Goal: Check status: Check status

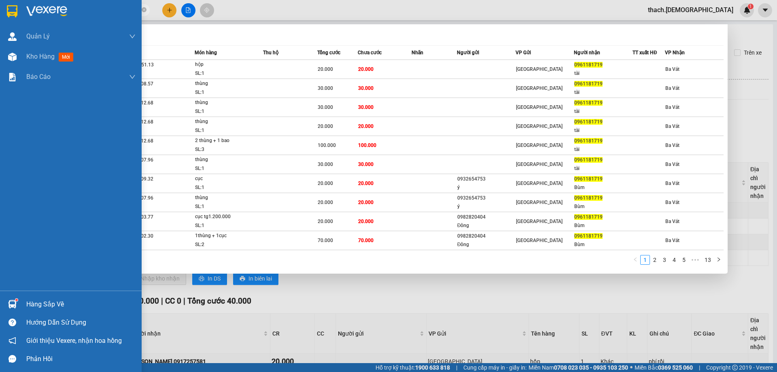
scroll to position [111, 0]
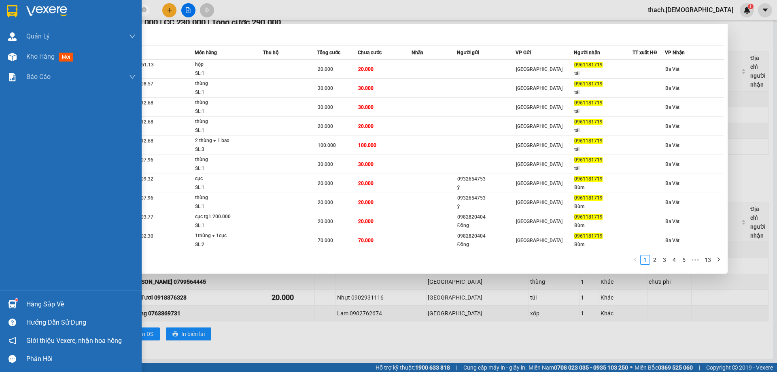
click at [21, 309] on div "Hàng sắp về" at bounding box center [71, 304] width 142 height 18
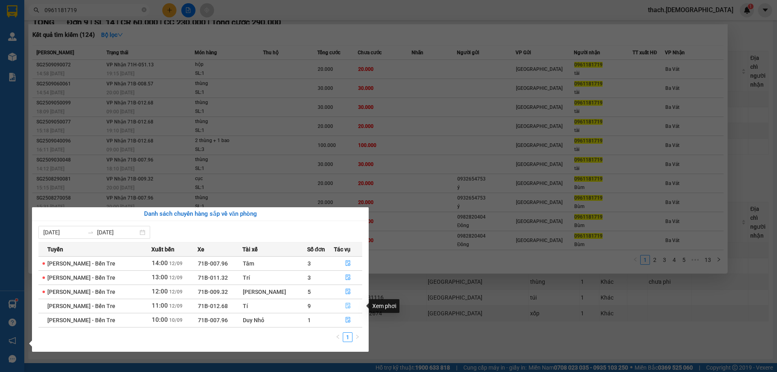
click at [341, 307] on button "button" at bounding box center [348, 305] width 28 height 13
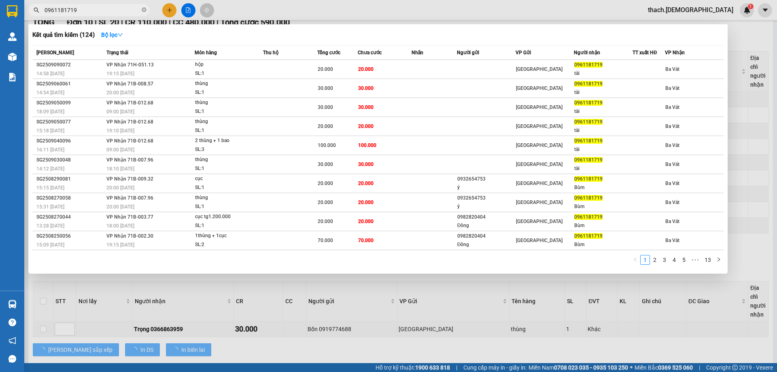
scroll to position [127, 0]
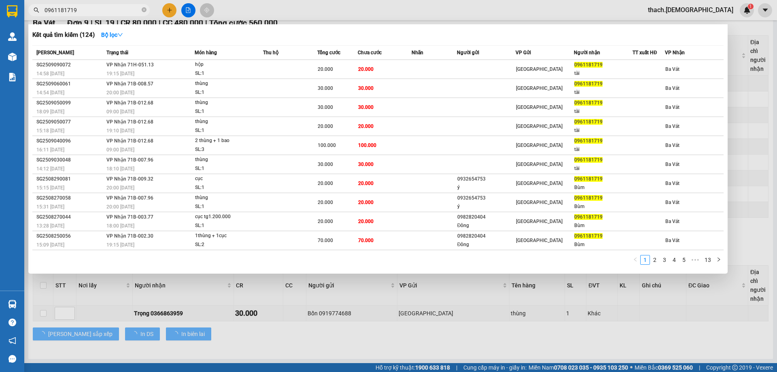
click at [319, 336] on div at bounding box center [388, 186] width 777 height 372
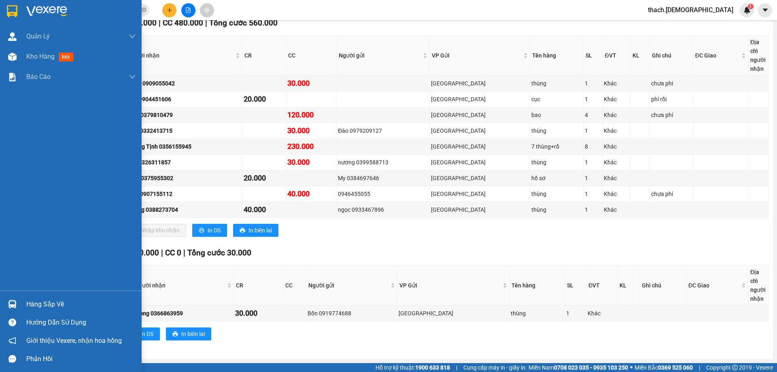
click at [34, 308] on div "Hàng sắp về" at bounding box center [80, 304] width 109 height 12
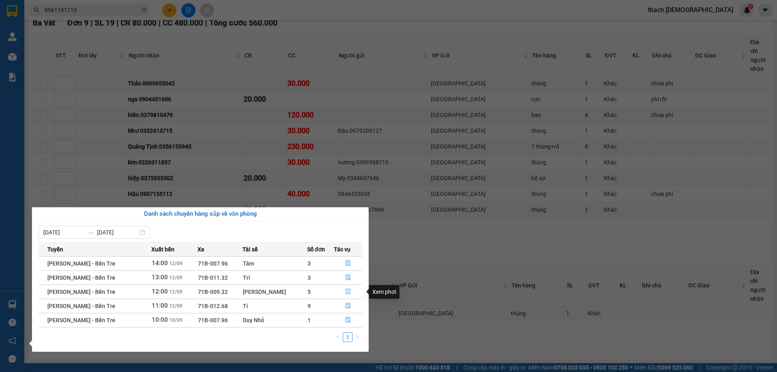
click at [345, 289] on icon "file-done" at bounding box center [347, 292] width 5 height 6
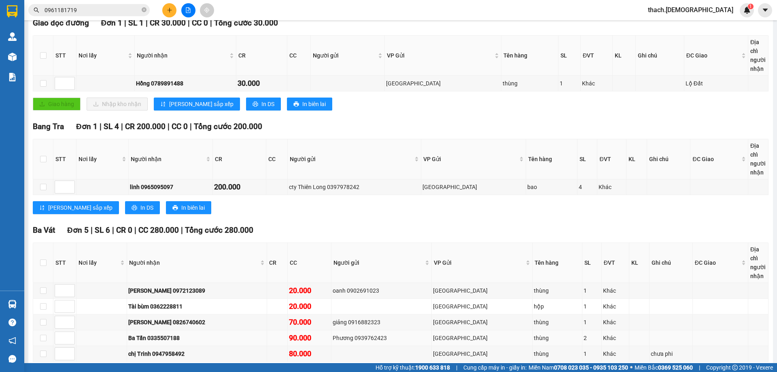
scroll to position [199, 0]
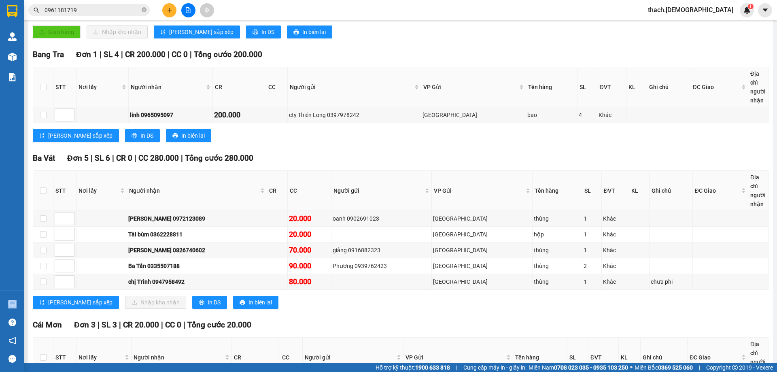
click at [23, 302] on section "Kết quả tìm kiếm ( 124 ) Bộ lọc Mã ĐH Trạng thái Món hàng Thu hộ Tổng cước Chưa…" at bounding box center [388, 186] width 777 height 372
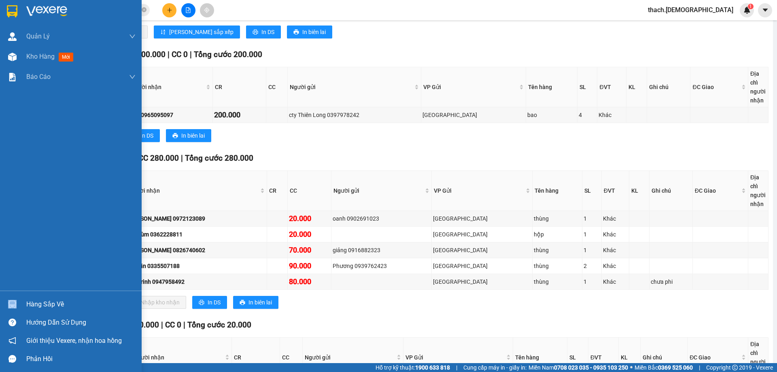
click at [23, 302] on div "Hàng sắp về" at bounding box center [71, 304] width 142 height 18
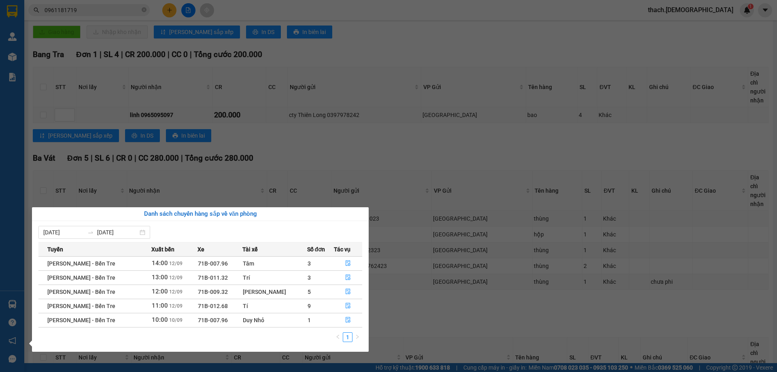
click at [346, 140] on section "Kết quả tìm kiếm ( 124 ) Bộ lọc Mã ĐH Trạng thái Món hàng Thu hộ Tổng cước Chưa…" at bounding box center [388, 186] width 777 height 372
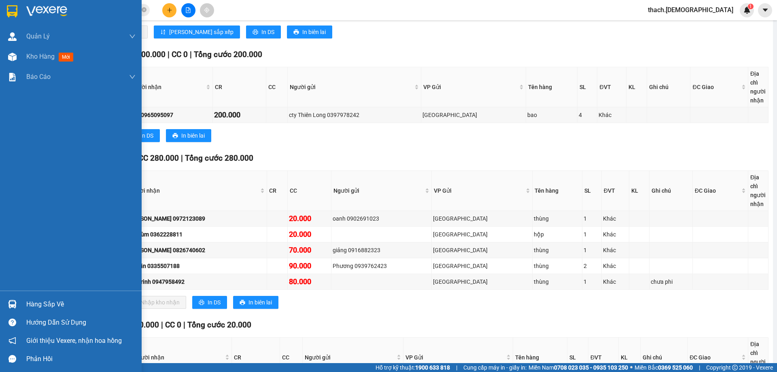
click at [45, 303] on div "Hàng sắp về" at bounding box center [80, 304] width 109 height 12
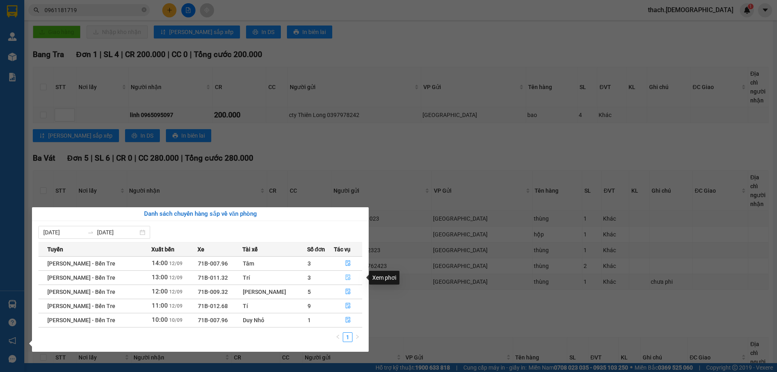
click at [346, 275] on icon "file-done" at bounding box center [348, 277] width 6 height 6
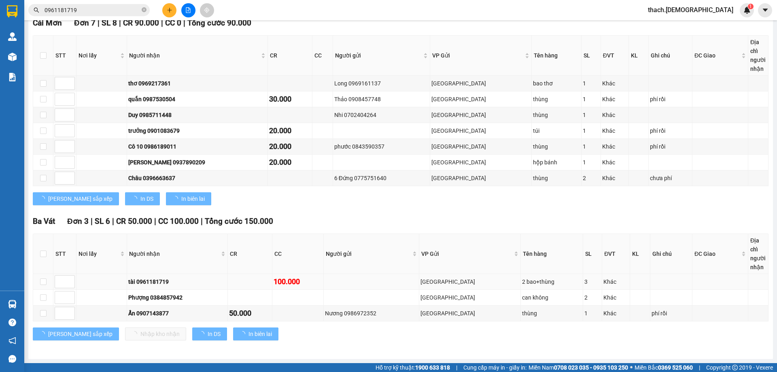
scroll to position [127, 0]
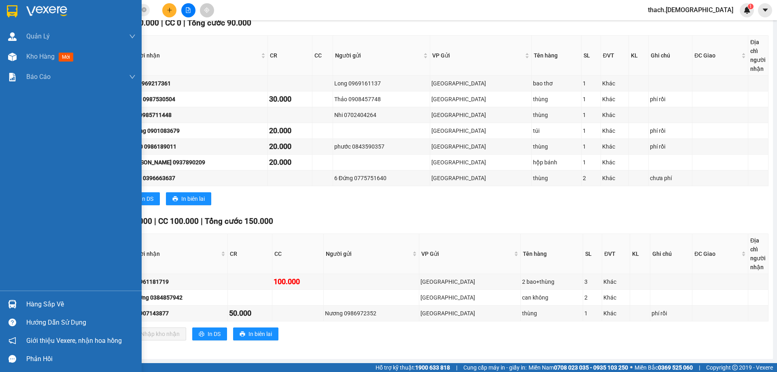
click at [31, 304] on div "Hàng sắp về" at bounding box center [80, 304] width 109 height 12
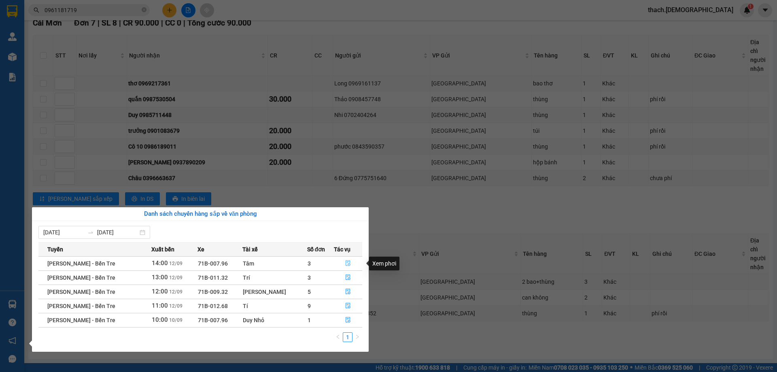
click at [345, 262] on icon "file-done" at bounding box center [347, 264] width 5 height 6
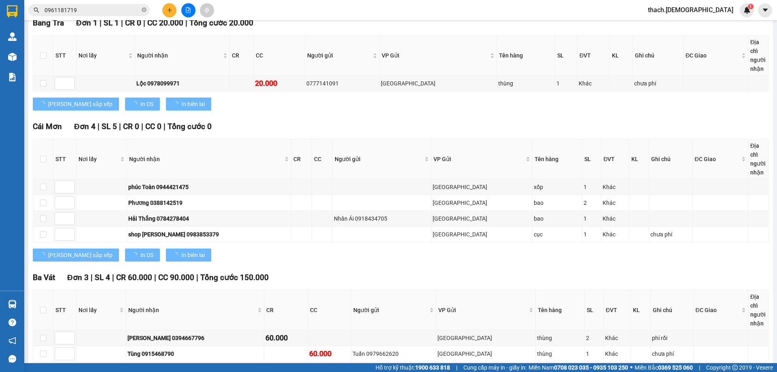
scroll to position [183, 0]
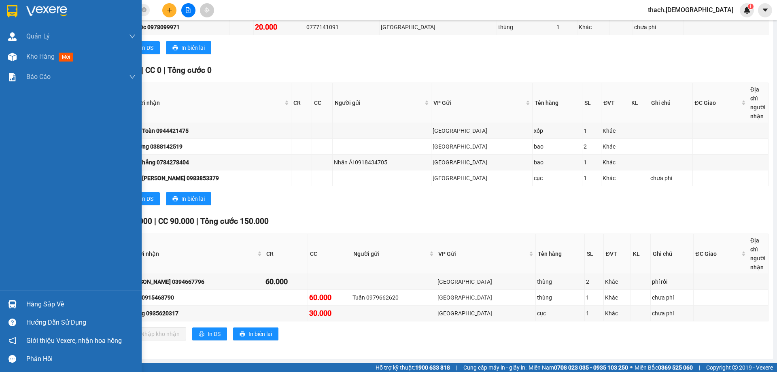
click at [25, 304] on div "Hàng sắp về" at bounding box center [71, 304] width 142 height 18
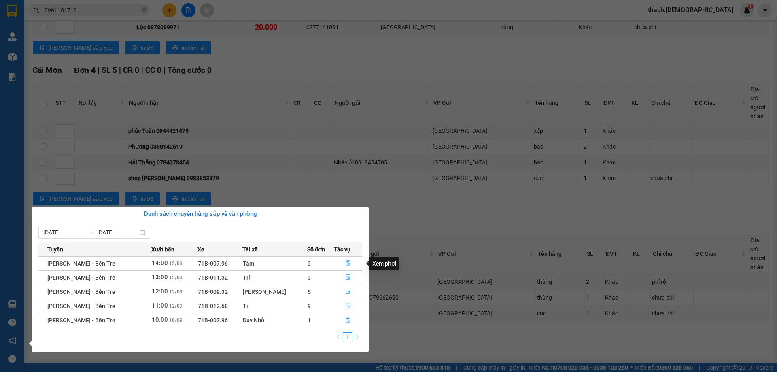
click at [345, 262] on icon "file-done" at bounding box center [348, 263] width 6 height 6
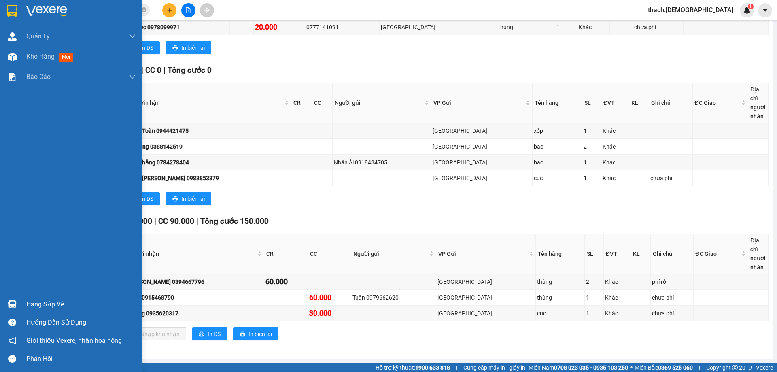
click at [19, 301] on div at bounding box center [12, 304] width 14 height 14
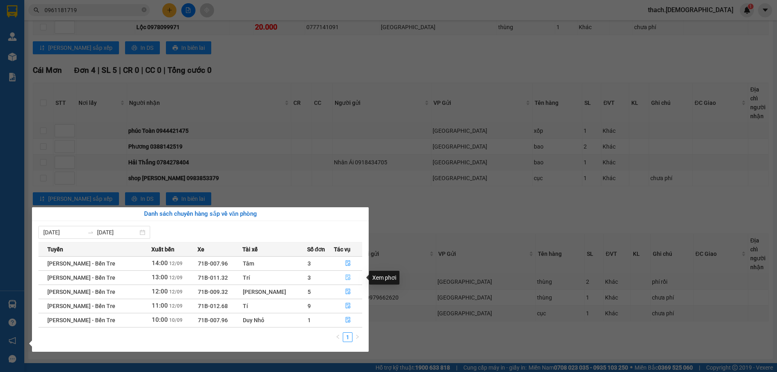
click at [345, 274] on button "button" at bounding box center [348, 277] width 28 height 13
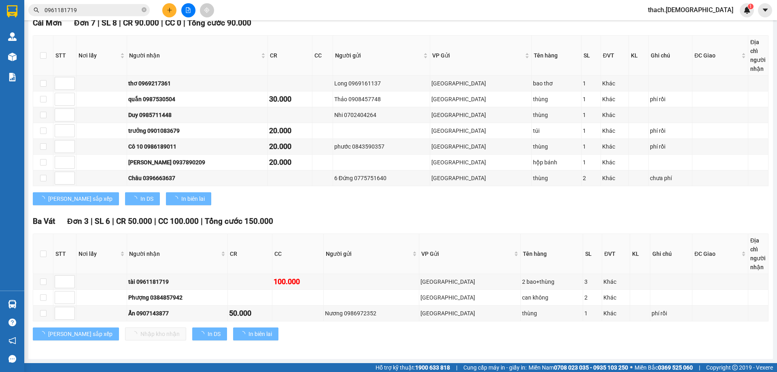
scroll to position [127, 0]
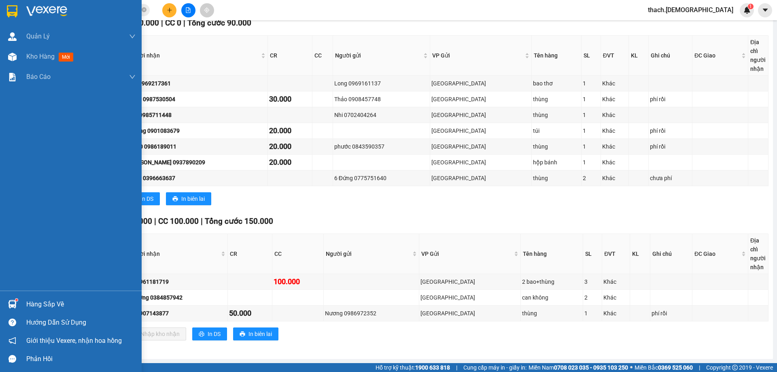
click at [33, 301] on div "Hàng sắp về" at bounding box center [80, 304] width 109 height 12
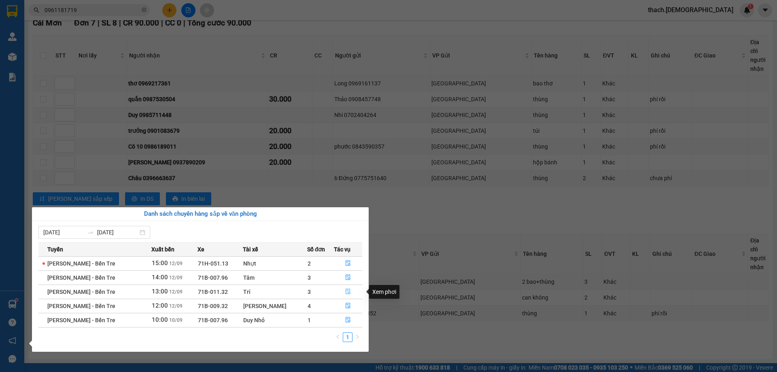
click at [347, 288] on icon "file-done" at bounding box center [348, 291] width 6 height 6
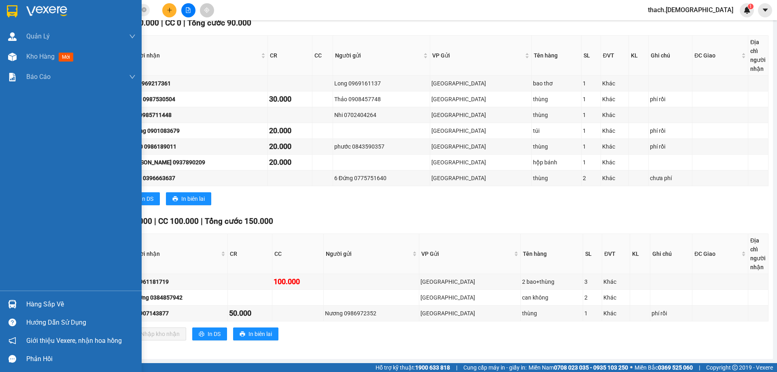
click at [21, 308] on div "Hàng sắp về" at bounding box center [71, 304] width 142 height 18
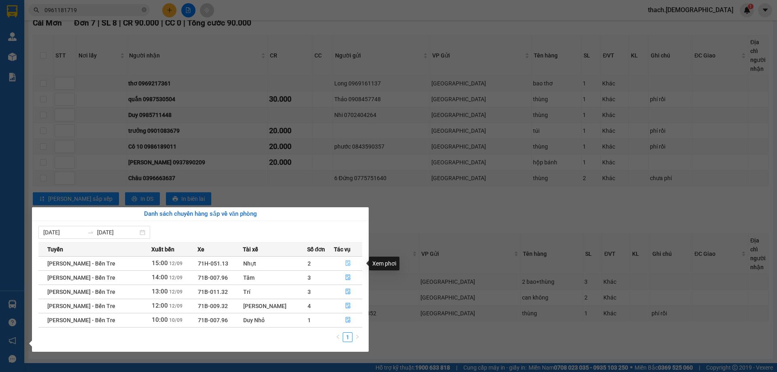
click at [345, 262] on icon "file-done" at bounding box center [347, 264] width 5 height 6
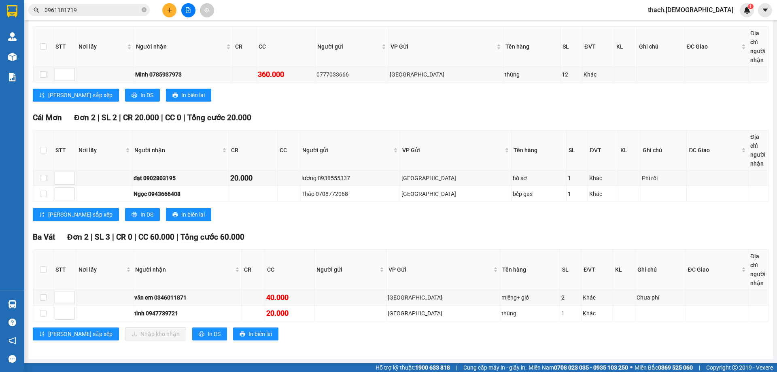
scroll to position [15, 0]
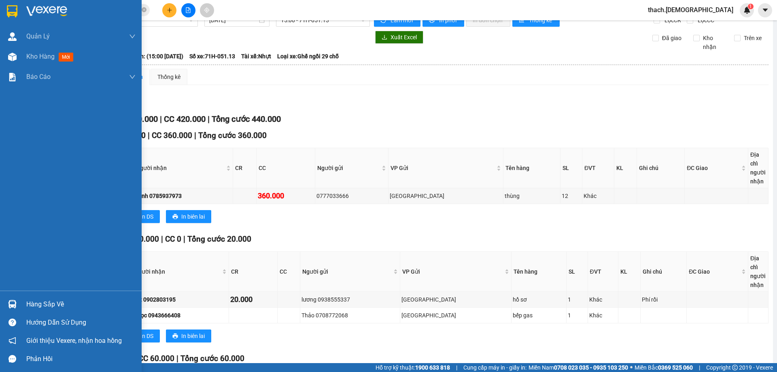
drag, startPoint x: 33, startPoint y: 307, endPoint x: 47, endPoint y: 305, distance: 13.8
click at [35, 307] on div "Hàng sắp về" at bounding box center [80, 304] width 109 height 12
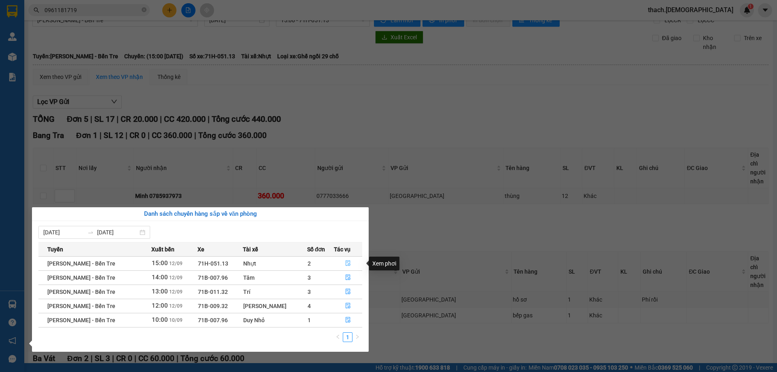
click at [347, 262] on icon "file-done" at bounding box center [348, 263] width 6 height 6
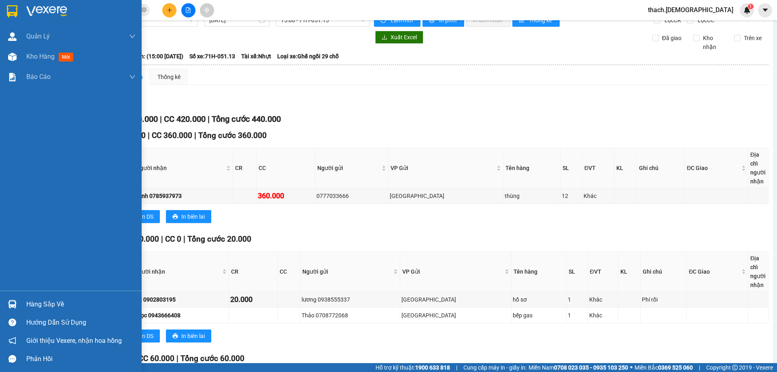
click at [33, 305] on div "Hàng sắp về" at bounding box center [80, 304] width 109 height 12
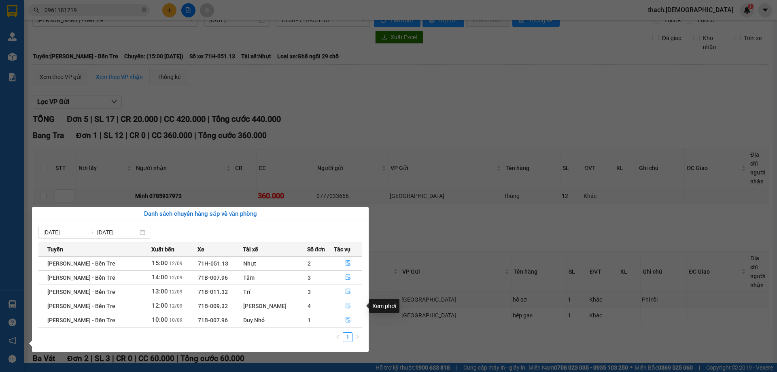
click at [345, 304] on icon "file-done" at bounding box center [348, 306] width 6 height 6
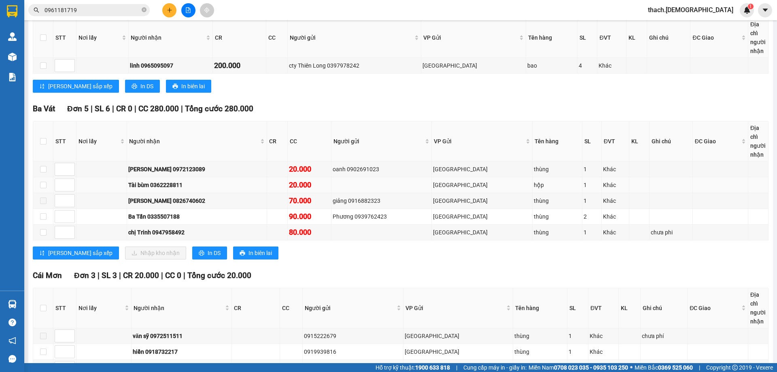
scroll to position [298, 0]
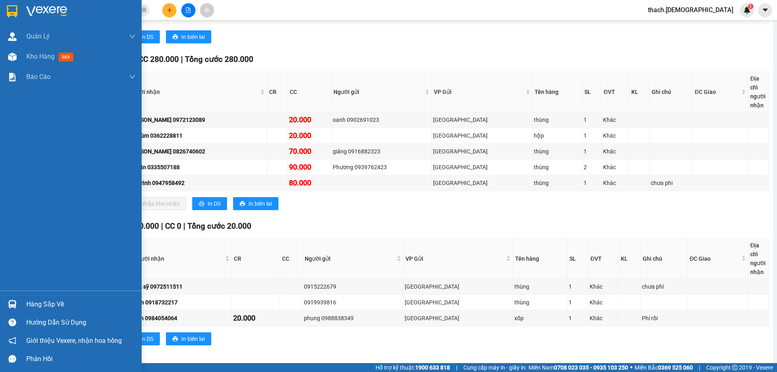
click at [17, 304] on div at bounding box center [12, 304] width 14 height 14
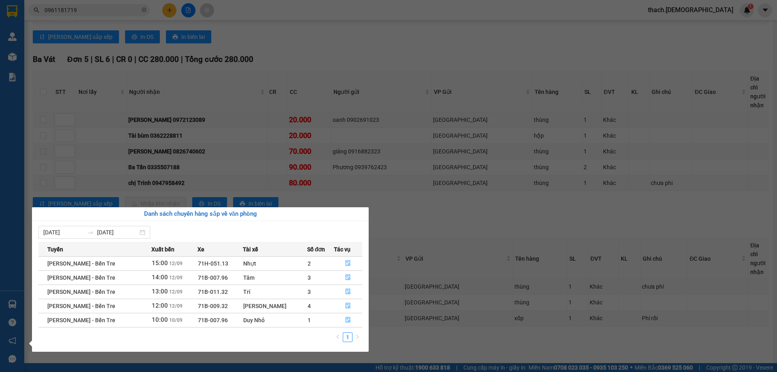
click at [443, 231] on section "Kết quả tìm kiếm ( 124 ) Bộ lọc Mã ĐH Trạng thái Món hàng Thu hộ Tổng cước Chưa…" at bounding box center [388, 186] width 777 height 372
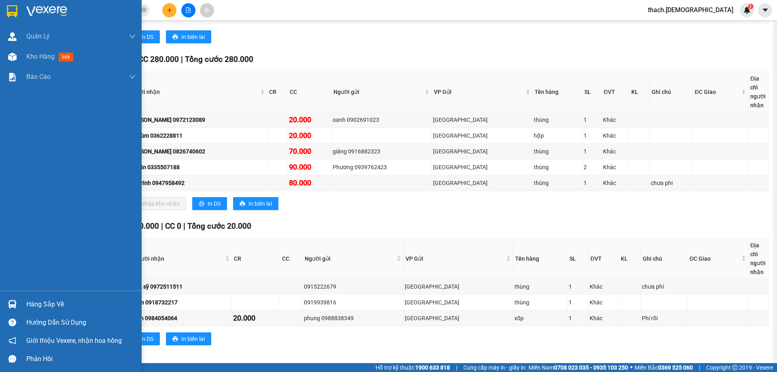
click at [34, 301] on div "Hàng sắp về" at bounding box center [80, 304] width 109 height 12
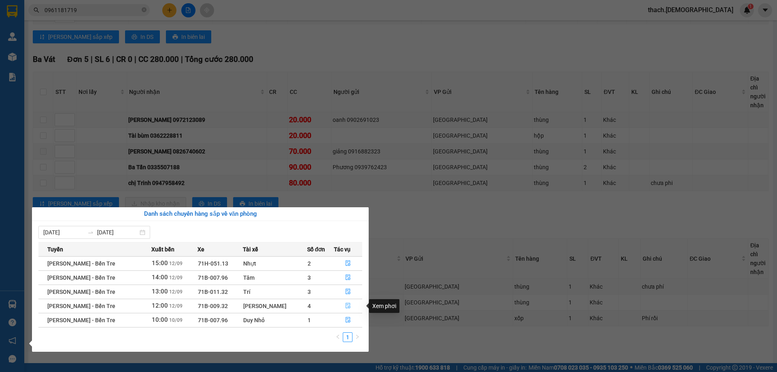
click at [346, 303] on icon "file-done" at bounding box center [347, 306] width 5 height 6
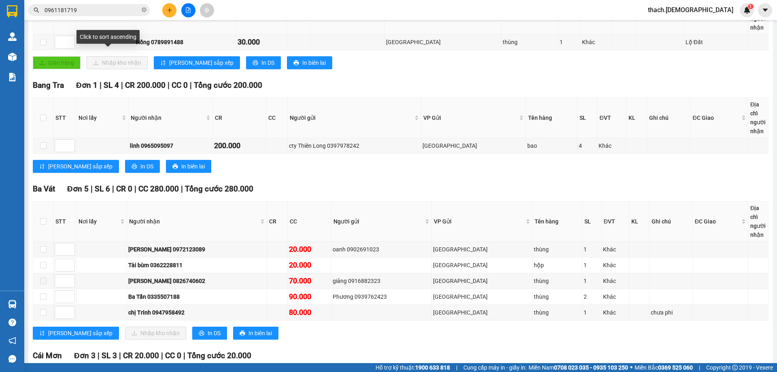
scroll to position [181, 0]
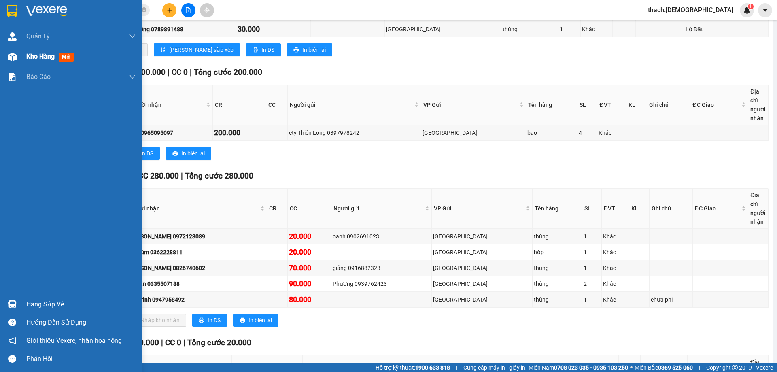
click at [20, 55] on div "Kho hàng mới" at bounding box center [71, 57] width 142 height 20
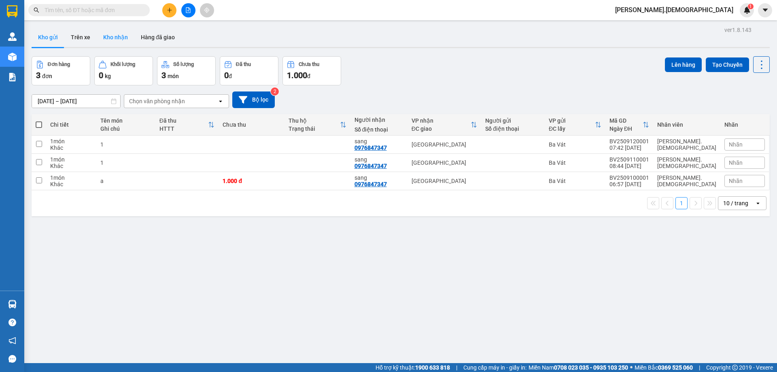
click at [113, 40] on button "Kho nhận" at bounding box center [116, 37] width 38 height 19
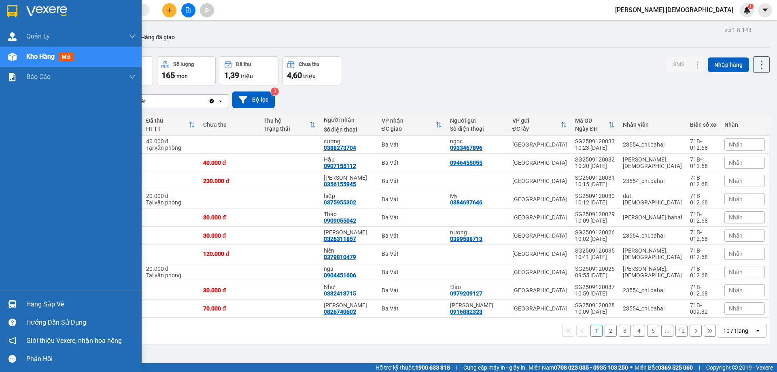
drag, startPoint x: 43, startPoint y: 306, endPoint x: 32, endPoint y: 303, distance: 11.7
click at [43, 306] on div "Hàng sắp về" at bounding box center [80, 304] width 109 height 12
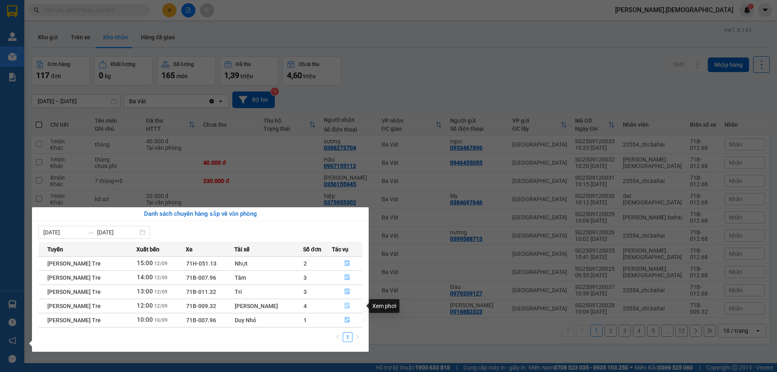
click at [344, 304] on icon "file-done" at bounding box center [347, 306] width 6 height 6
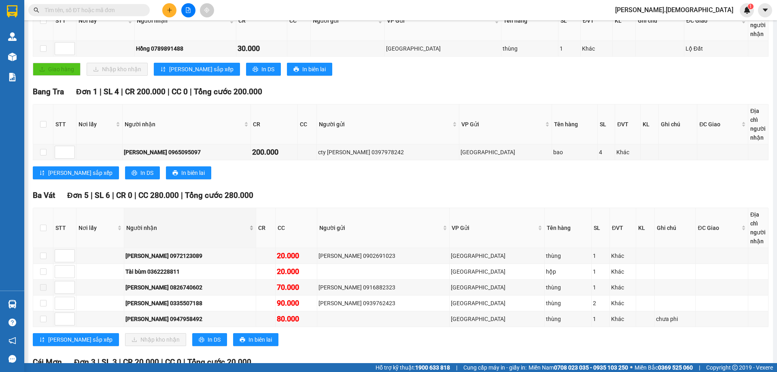
scroll to position [202, 0]
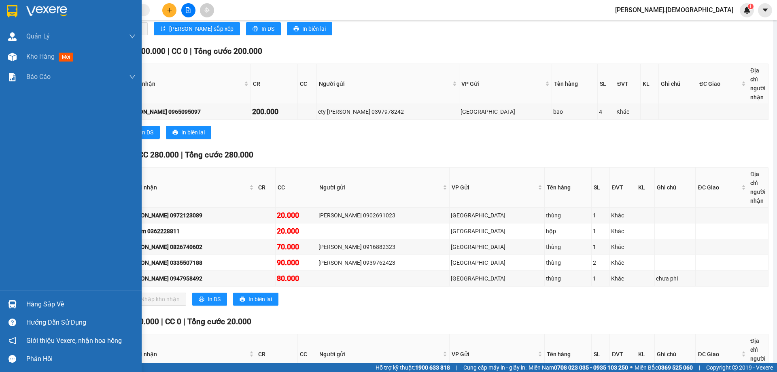
click at [24, 303] on div "Hàng sắp về" at bounding box center [71, 304] width 142 height 18
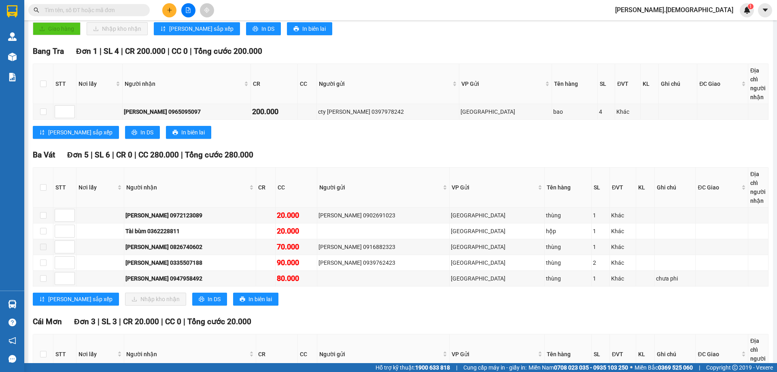
click at [407, 316] on section "Kết quả [PERSON_NAME] ( 0 ) Bộ lọc No Data [PERSON_NAME].bahai 1 [PERSON_NAME] …" at bounding box center [388, 186] width 777 height 372
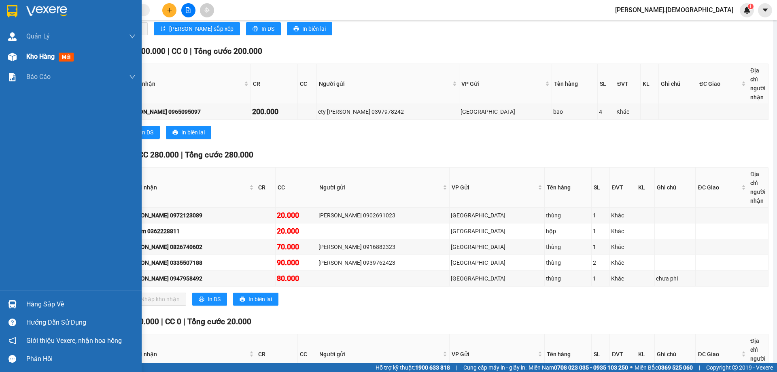
click at [45, 59] on span "Kho hàng" at bounding box center [40, 57] width 28 height 8
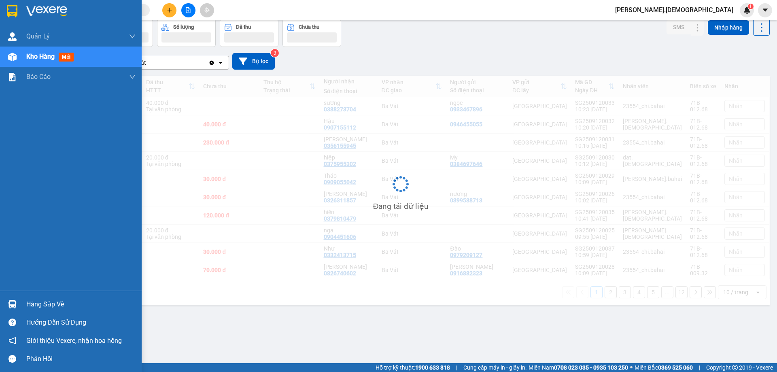
scroll to position [37, 0]
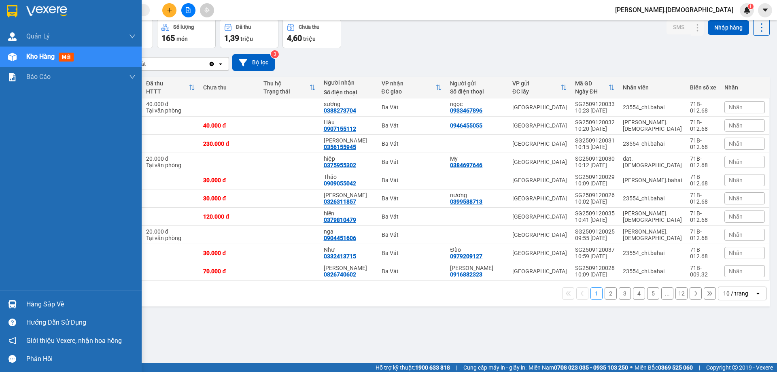
click at [41, 303] on div "Hàng sắp về" at bounding box center [80, 304] width 109 height 12
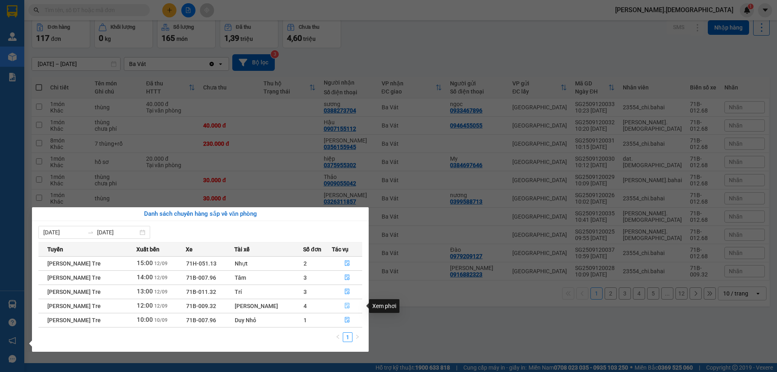
click at [345, 303] on icon "file-done" at bounding box center [347, 306] width 5 height 6
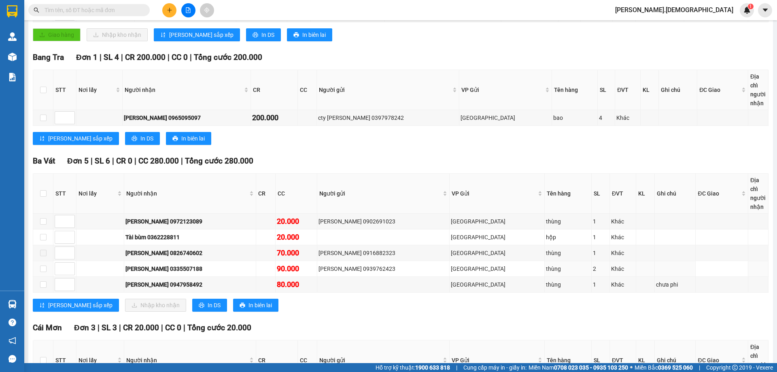
scroll to position [243, 0]
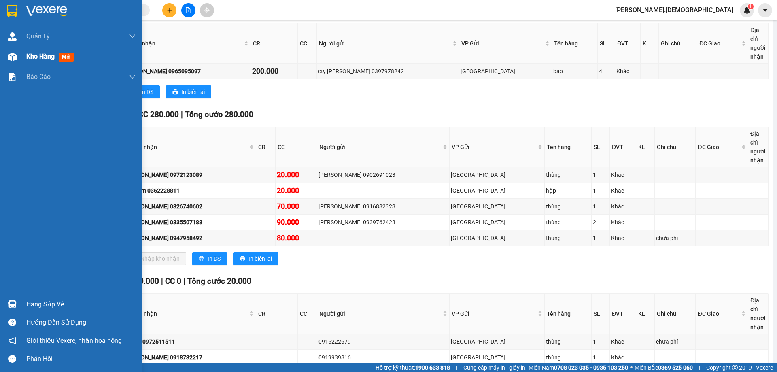
click at [38, 55] on span "Kho hàng" at bounding box center [40, 57] width 28 height 8
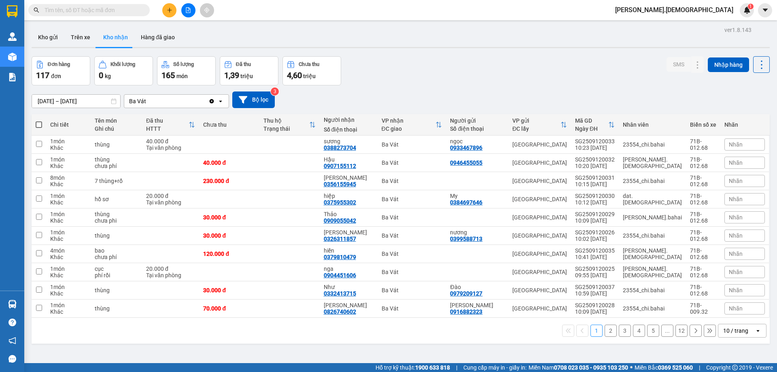
click at [605, 331] on button "2" at bounding box center [610, 330] width 12 height 12
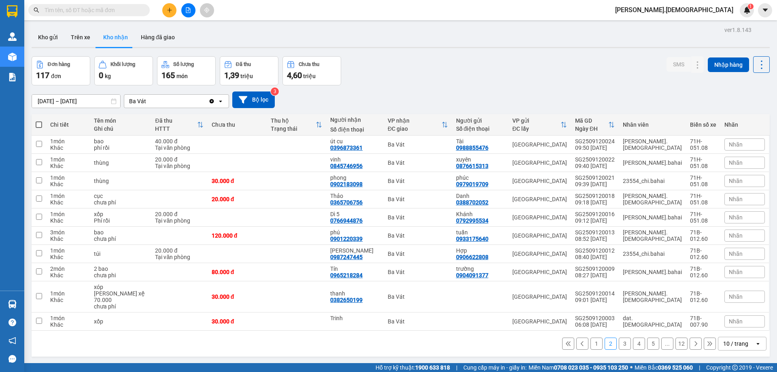
click at [619, 338] on button "3" at bounding box center [625, 343] width 12 height 12
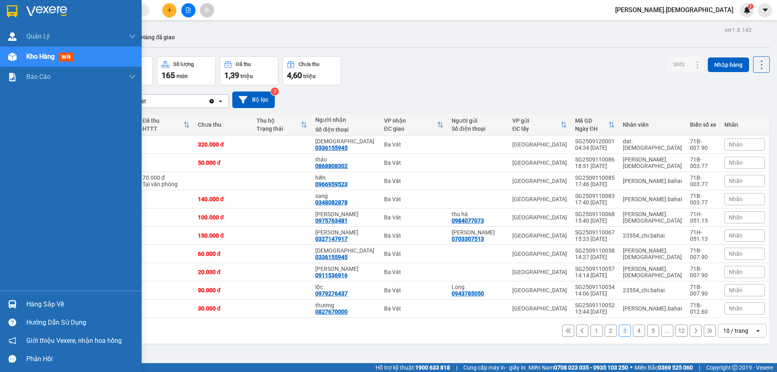
click at [37, 297] on div "Hàng sắp về" at bounding box center [71, 304] width 142 height 18
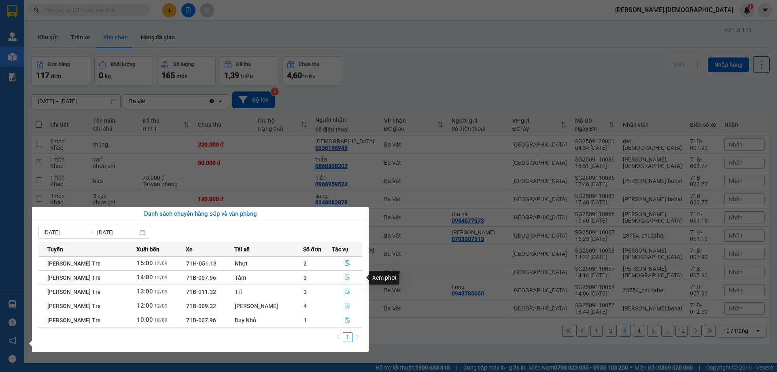
click at [346, 278] on icon "file-done" at bounding box center [347, 278] width 5 height 6
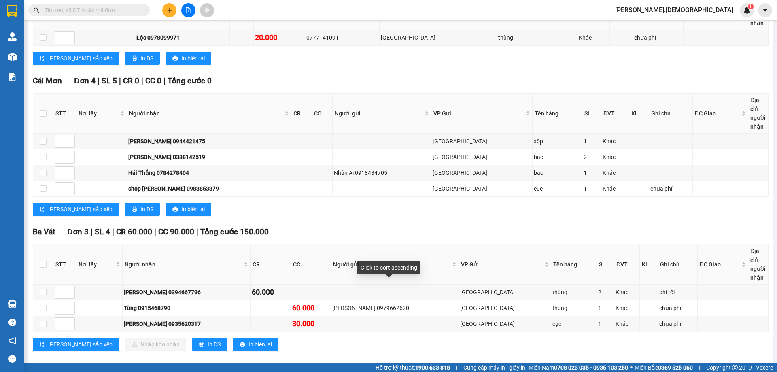
scroll to position [183, 0]
